Goal: Subscribe to service/newsletter

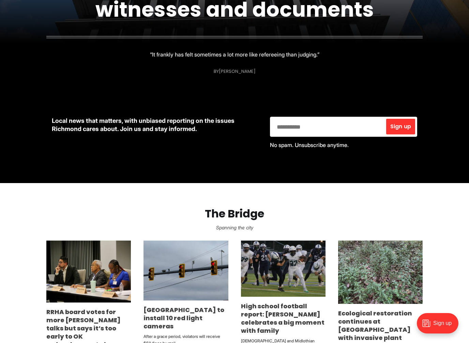
click at [284, 126] on input "email" at bounding box center [327, 126] width 113 height 17
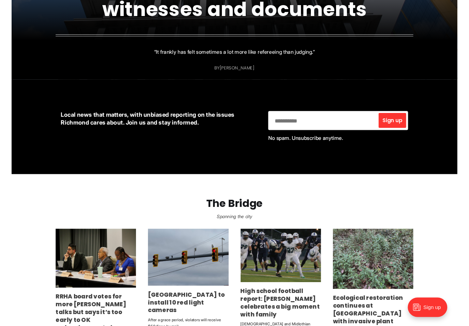
scroll to position [224, 0]
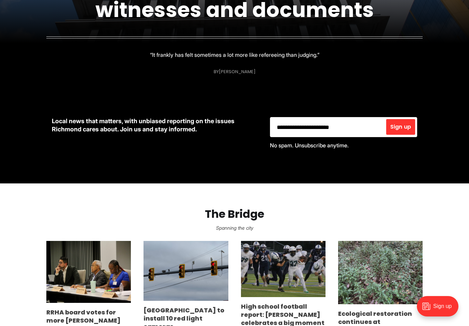
type input "**********"
click at [404, 128] on span "Sign up" at bounding box center [400, 126] width 21 height 5
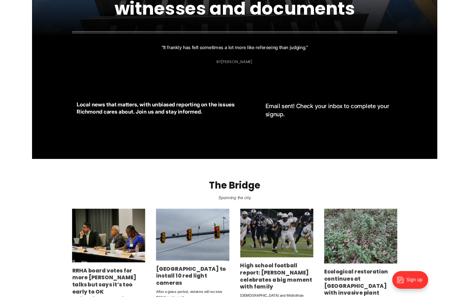
scroll to position [244, 0]
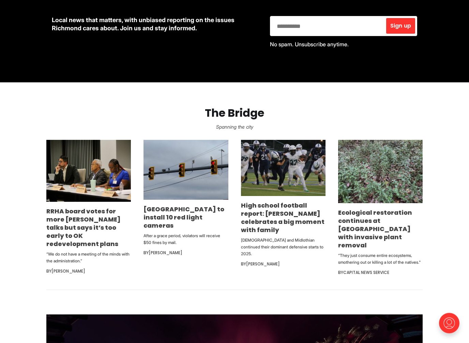
scroll to position [326, 0]
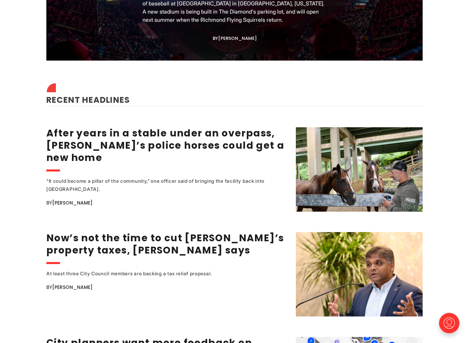
scroll to position [794, 0]
click at [251, 150] on link "After years in a stable under an overpass, [PERSON_NAME]’s police horses could …" at bounding box center [165, 146] width 238 height 38
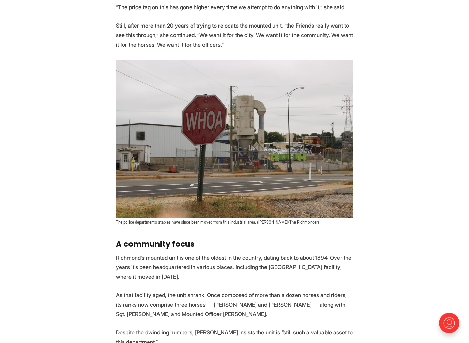
scroll to position [1067, 0]
click at [417, 160] on section "Look over the edge of the overpass where Chamberlayne Avenue becomes Belvidere,…" at bounding box center [234, 195] width 469 height 1844
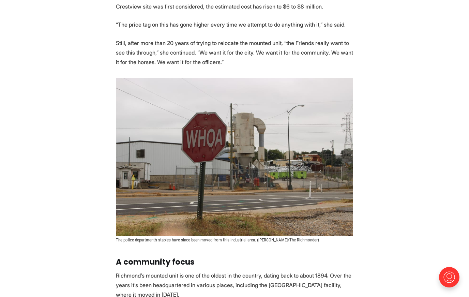
scroll to position [1045, 0]
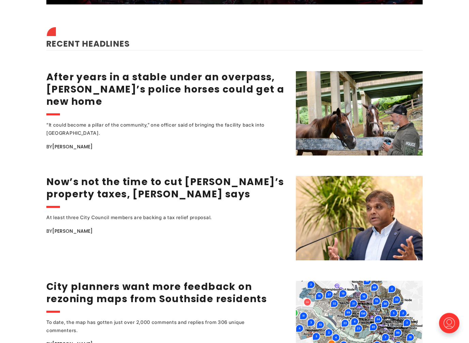
scroll to position [850, 0]
click at [183, 188] on link "Now’s not the time to cut [PERSON_NAME]’s property taxes, [PERSON_NAME] says" at bounding box center [164, 188] width 237 height 26
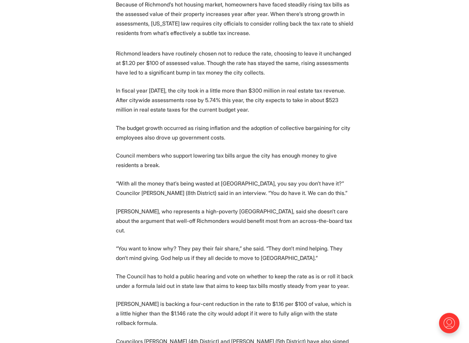
scroll to position [518, 0]
click at [413, 181] on section "As Richmond property owners absorb another round of higher tax assessments, cit…" at bounding box center [234, 347] width 469 height 1089
click at [421, 176] on section "As Richmond property owners absorb another round of higher tax assessments, cit…" at bounding box center [234, 347] width 469 height 1089
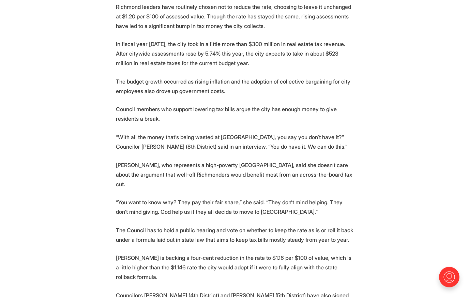
scroll to position [554, 0]
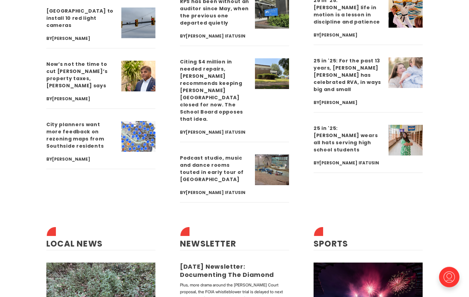
scroll to position [1923, 0]
